Goal: Check status: Check status

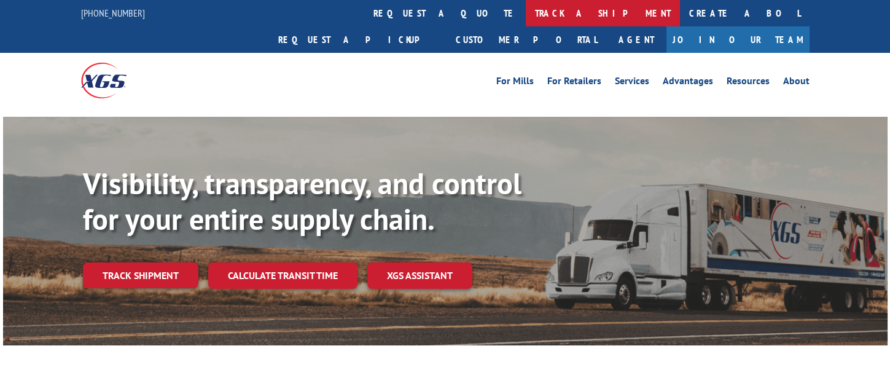
click at [526, 12] on link "track a shipment" at bounding box center [603, 13] width 154 height 26
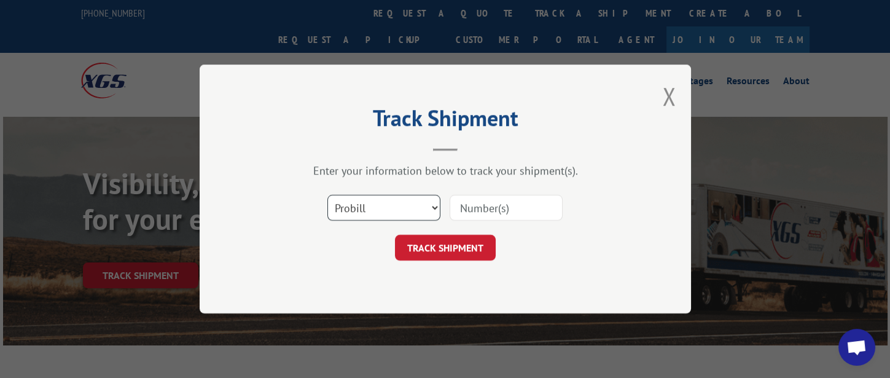
click at [407, 213] on select "Select category... Probill BOL PO" at bounding box center [384, 208] width 113 height 26
select select "bol"
click at [328, 195] on select "Select category... Probill BOL PO" at bounding box center [384, 208] width 113 height 26
click at [497, 213] on input at bounding box center [506, 208] width 113 height 26
type input "317220"
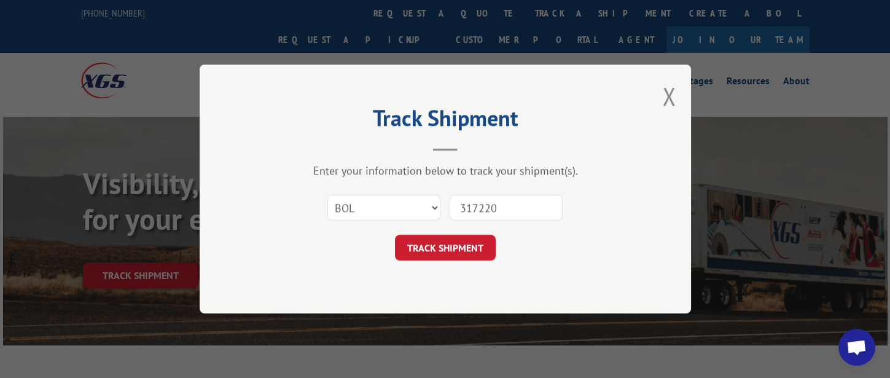
click button "TRACK SHIPMENT" at bounding box center [445, 248] width 101 height 26
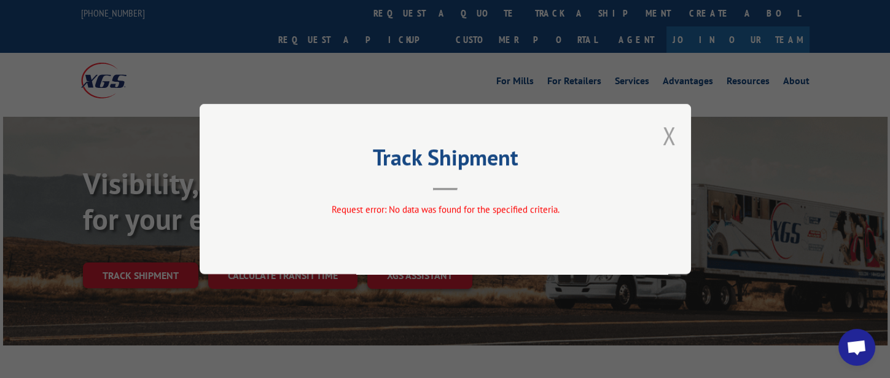
click at [670, 135] on button "Close modal" at bounding box center [669, 135] width 14 height 33
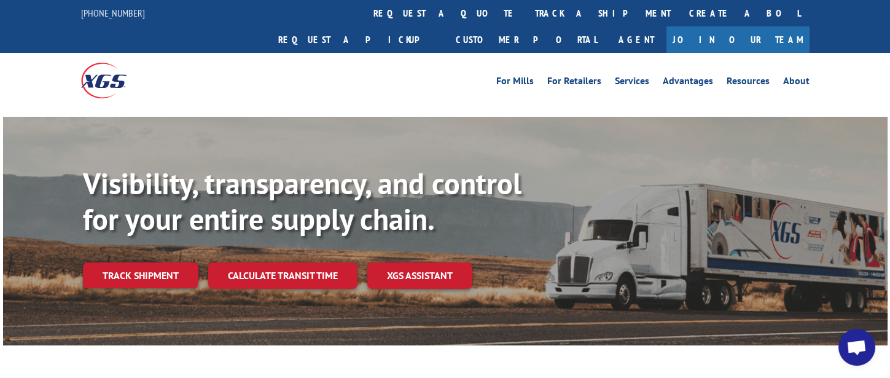
click at [526, 9] on link "track a shipment" at bounding box center [603, 13] width 154 height 26
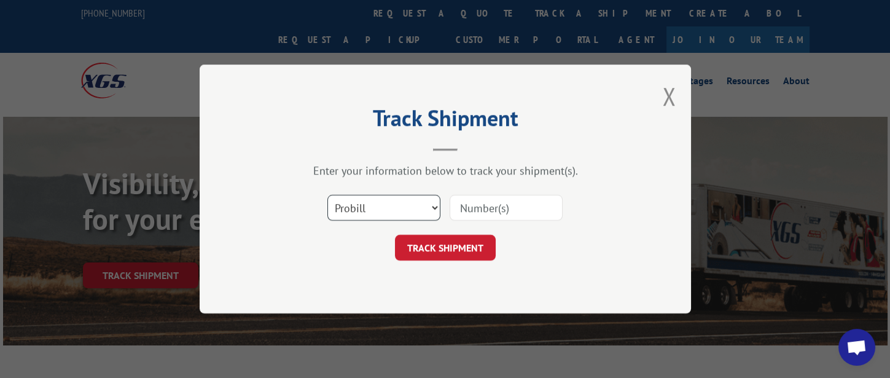
click at [417, 206] on select "Select category... Probill BOL PO" at bounding box center [384, 208] width 113 height 26
select select "bol"
click at [328, 195] on select "Select category... Probill BOL PO" at bounding box center [384, 208] width 113 height 26
click at [482, 209] on input at bounding box center [506, 208] width 113 height 26
type input "317220"
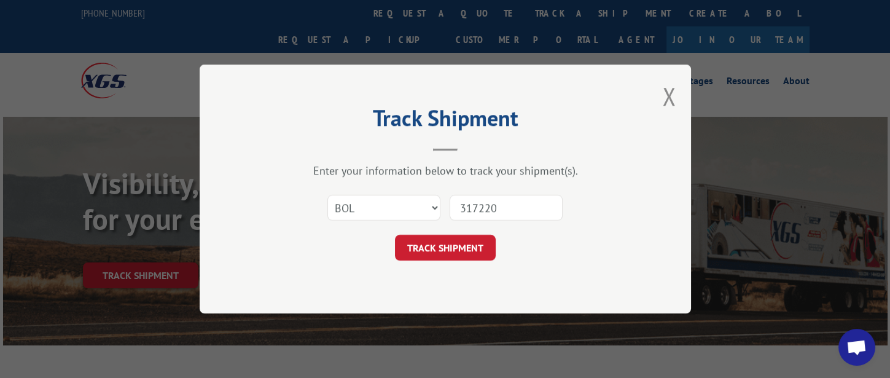
click button "TRACK SHIPMENT" at bounding box center [445, 248] width 101 height 26
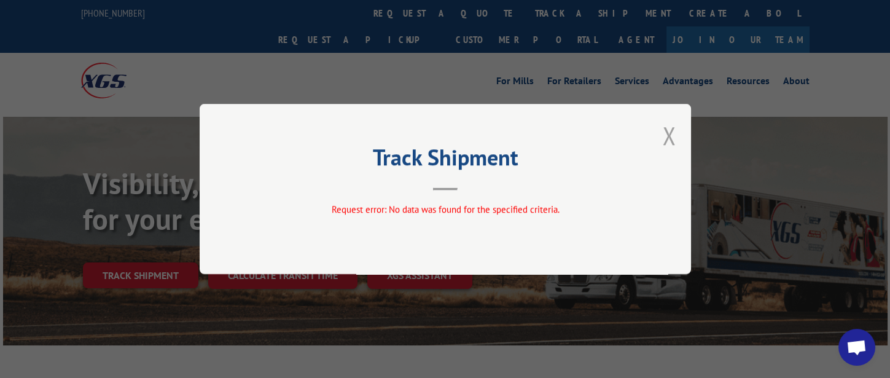
click at [669, 141] on button "Close modal" at bounding box center [669, 135] width 14 height 33
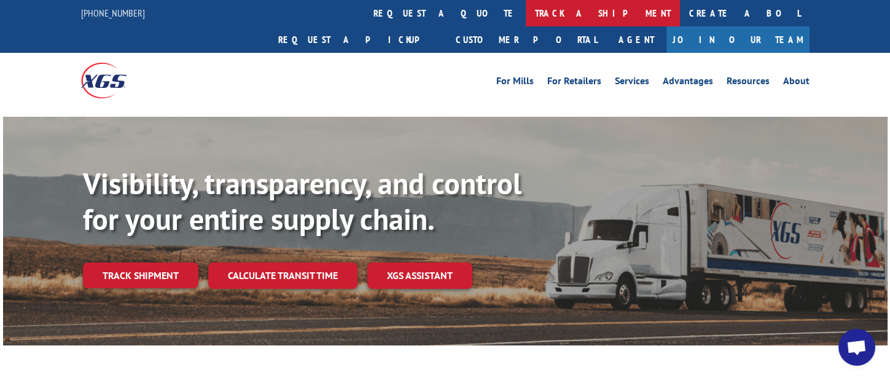
click at [526, 17] on link "track a shipment" at bounding box center [603, 13] width 154 height 26
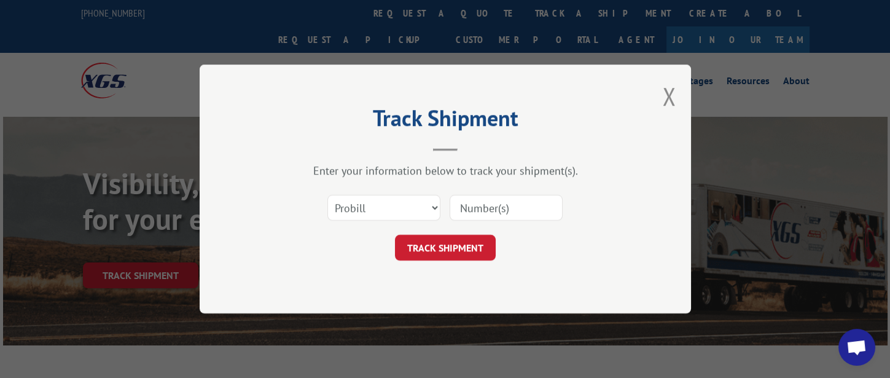
click at [465, 209] on input at bounding box center [506, 208] width 113 height 26
type input "17355102"
click button "TRACK SHIPMENT" at bounding box center [445, 248] width 101 height 26
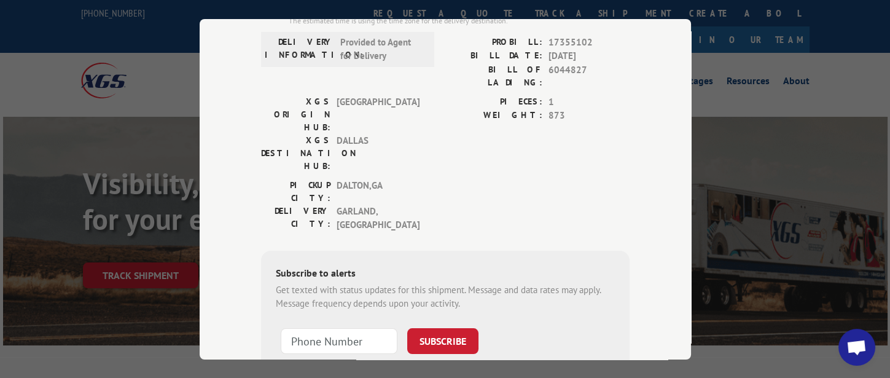
scroll to position [211, 0]
